Goal: Find specific page/section: Find specific page/section

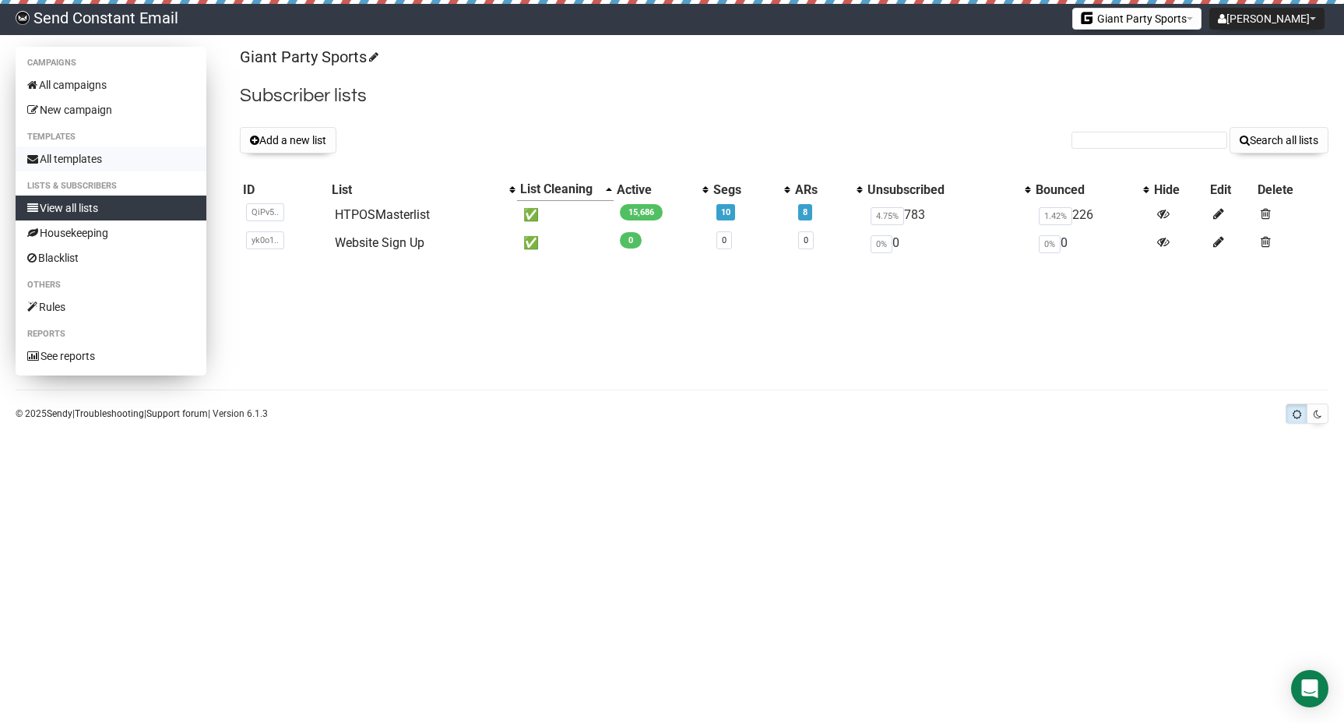
click at [79, 160] on link "All templates" at bounding box center [111, 158] width 191 height 25
click at [730, 213] on span "10" at bounding box center [725, 212] width 19 height 16
click at [728, 211] on link "10" at bounding box center [725, 212] width 9 height 10
click at [389, 216] on link "HTPOSMasterlist" at bounding box center [382, 214] width 95 height 15
click at [383, 243] on link "Website Sign Up" at bounding box center [380, 242] width 90 height 15
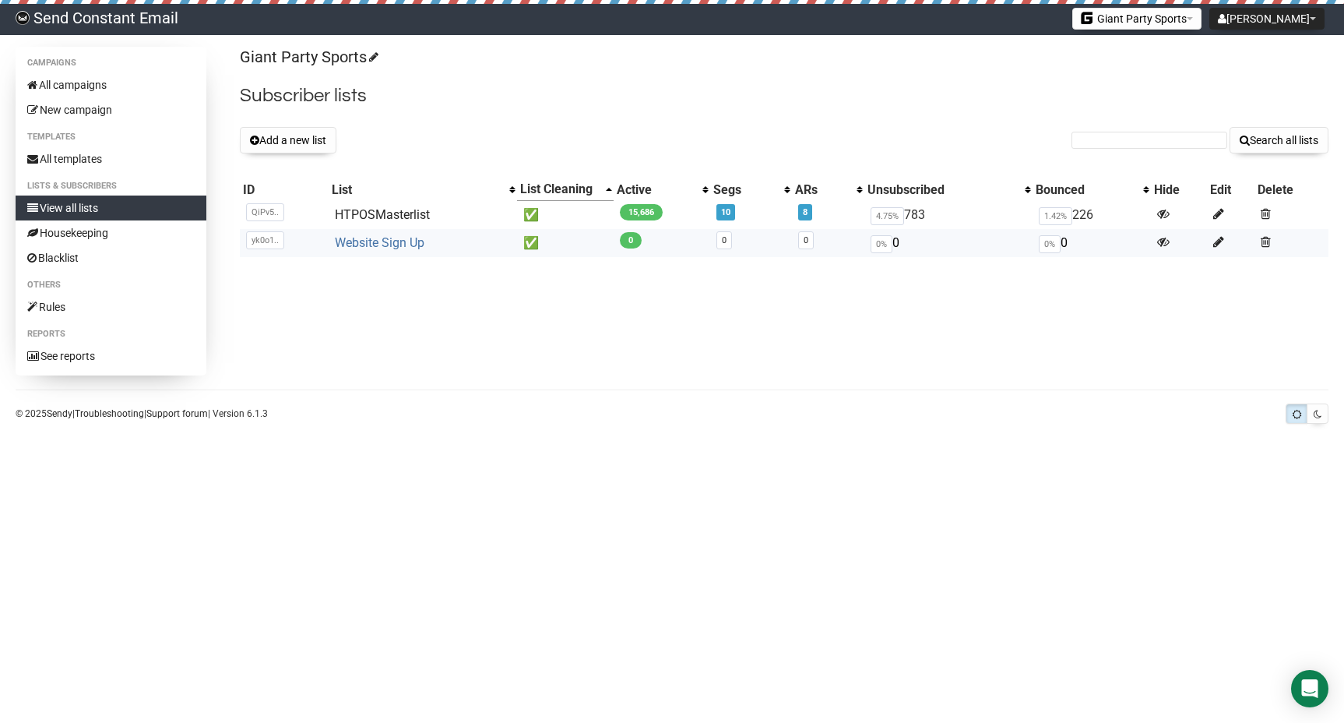
click at [393, 242] on link "Website Sign Up" at bounding box center [380, 242] width 90 height 15
click at [389, 215] on link "HTPOSMasterlist" at bounding box center [382, 214] width 95 height 15
click at [377, 218] on link "HTPOSMasterlist" at bounding box center [382, 214] width 95 height 15
